Goal: Task Accomplishment & Management: Manage account settings

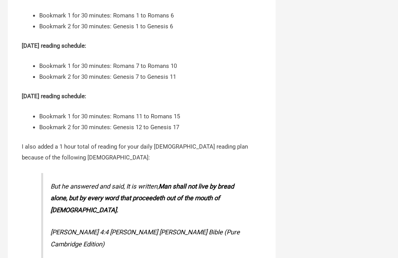
scroll to position [1932, 0]
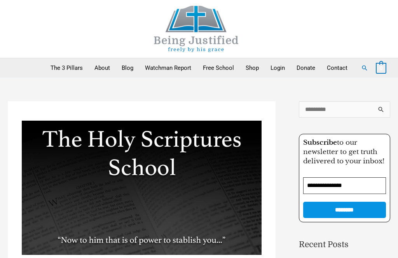
click at [216, 70] on link "Free School" at bounding box center [218, 67] width 43 height 19
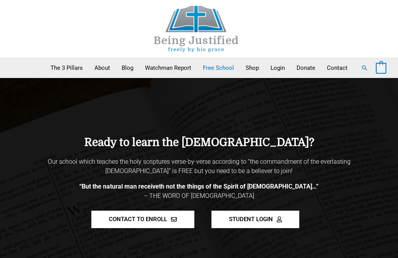
click at [266, 219] on span "STUDENT LOGIN" at bounding box center [251, 220] width 44 height 6
